Goal: Task Accomplishment & Management: Use online tool/utility

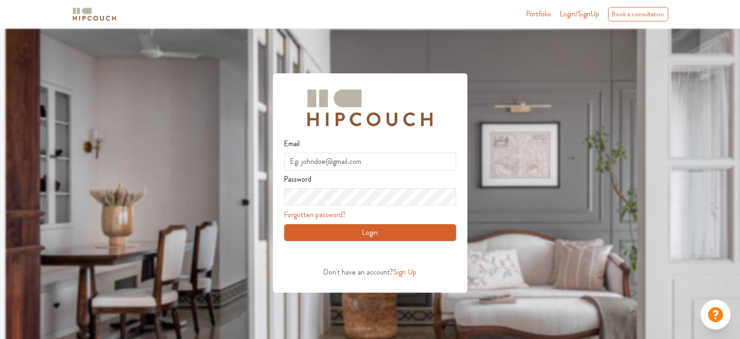
click at [100, 20] on img at bounding box center [94, 14] width 47 height 16
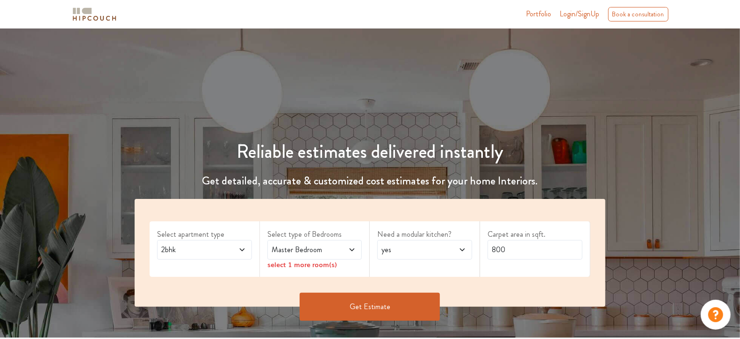
click at [586, 13] on span "Login/SignUp" at bounding box center [580, 13] width 40 height 11
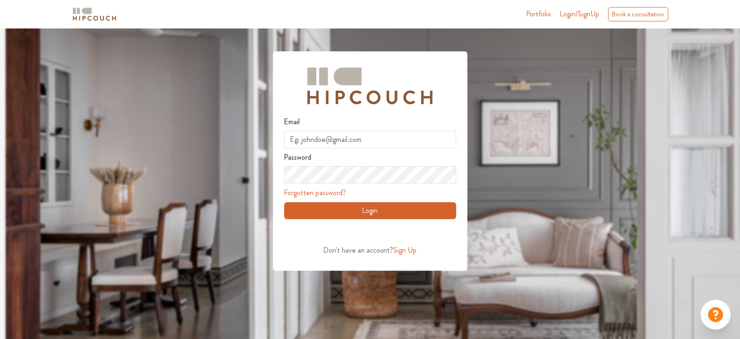
scroll to position [22, 0]
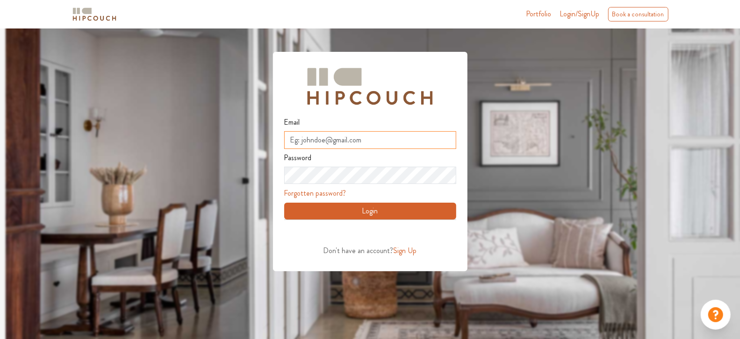
click at [375, 136] on input "Email" at bounding box center [370, 140] width 172 height 18
click at [376, 116] on div "Email" at bounding box center [370, 132] width 172 height 36
click at [390, 147] on input "Email" at bounding box center [370, 140] width 172 height 18
click at [350, 138] on input "Email" at bounding box center [370, 140] width 172 height 18
type input "[EMAIL_ADDRESS][DOMAIN_NAME]"
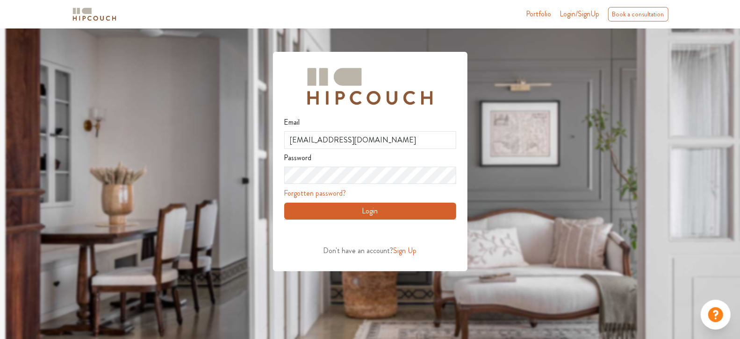
click at [431, 205] on button "Login" at bounding box center [370, 211] width 172 height 17
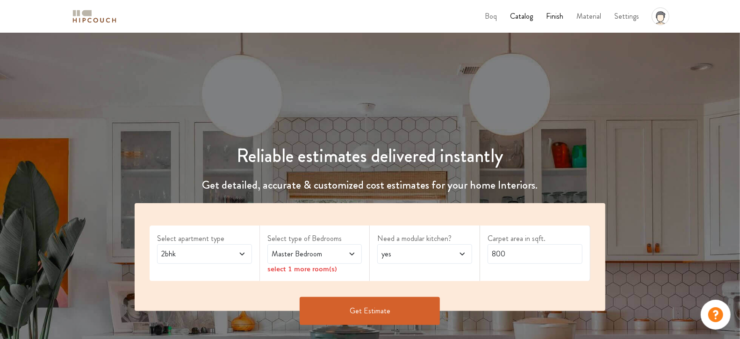
click at [333, 256] on span "Master Bedroom" at bounding box center [302, 254] width 65 height 11
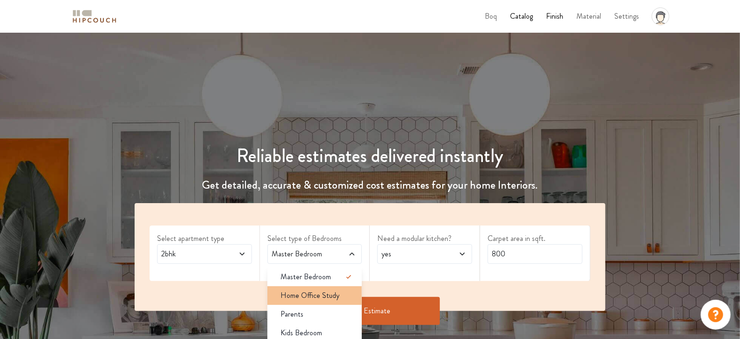
click at [319, 291] on span "Home Office Study" at bounding box center [309, 295] width 59 height 11
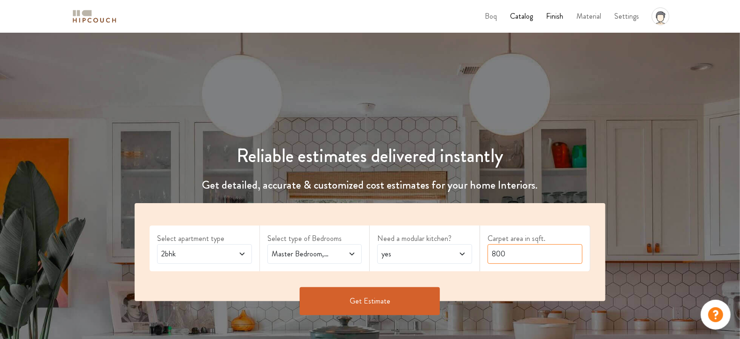
click at [521, 246] on input "800" at bounding box center [535, 254] width 95 height 20
type input "730"
click at [396, 296] on button "Get Estimate" at bounding box center [370, 301] width 140 height 28
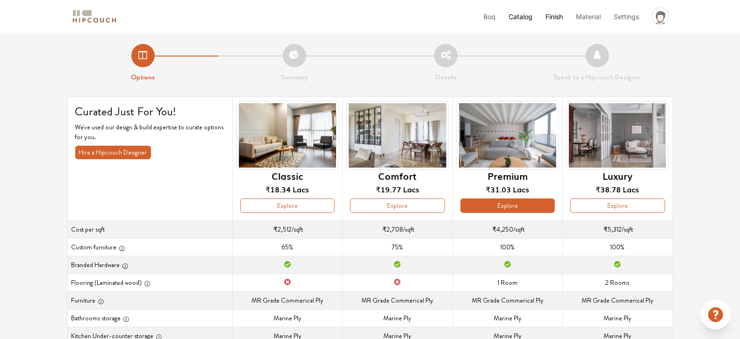
click at [498, 210] on button "Explore" at bounding box center [507, 206] width 94 height 14
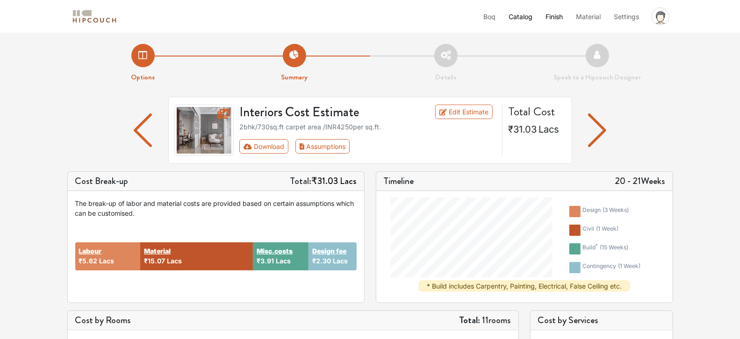
click at [596, 127] on img "button" at bounding box center [597, 131] width 18 height 34
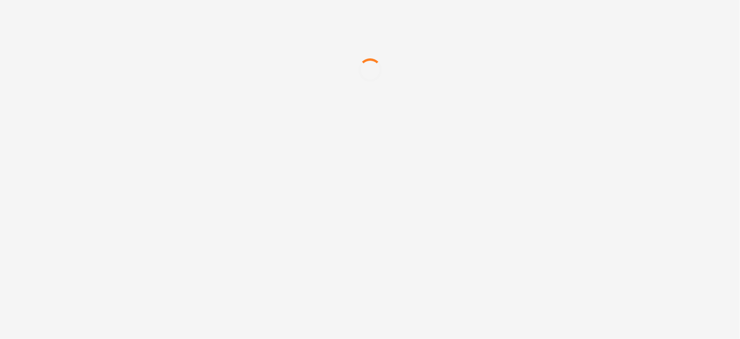
click at [430, 122] on div at bounding box center [370, 70] width 740 height 140
